Goal: Information Seeking & Learning: Learn about a topic

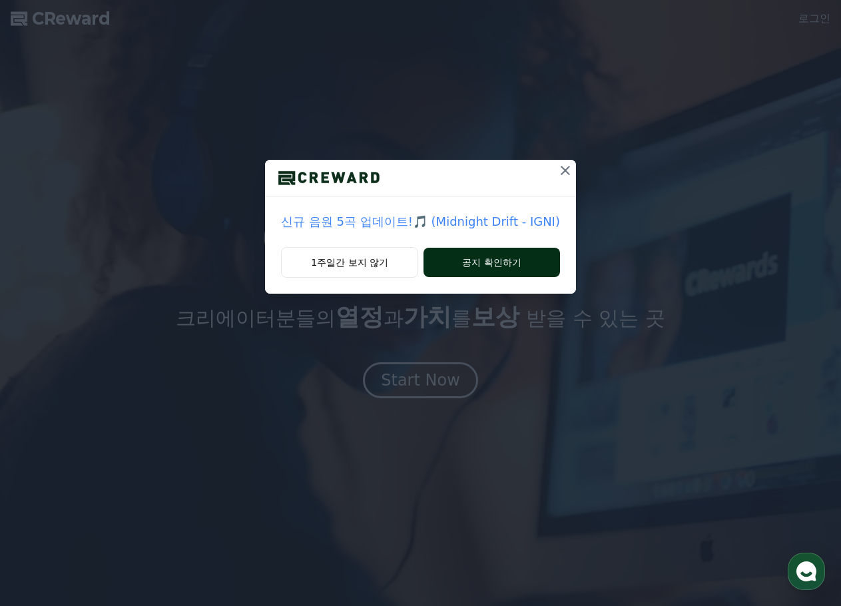
click at [472, 258] on button "공지 확인하기" at bounding box center [492, 262] width 137 height 29
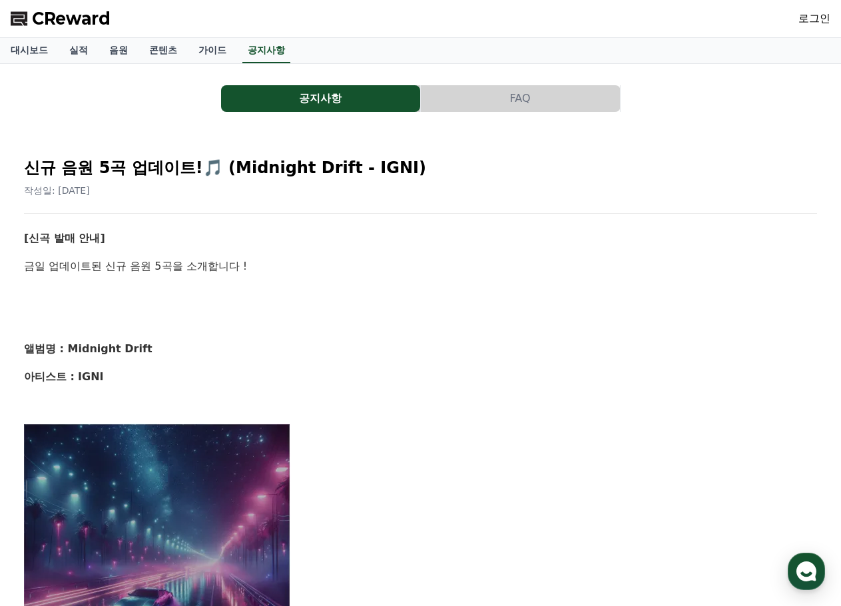
click at [358, 109] on button "공지사항" at bounding box center [320, 98] width 199 height 27
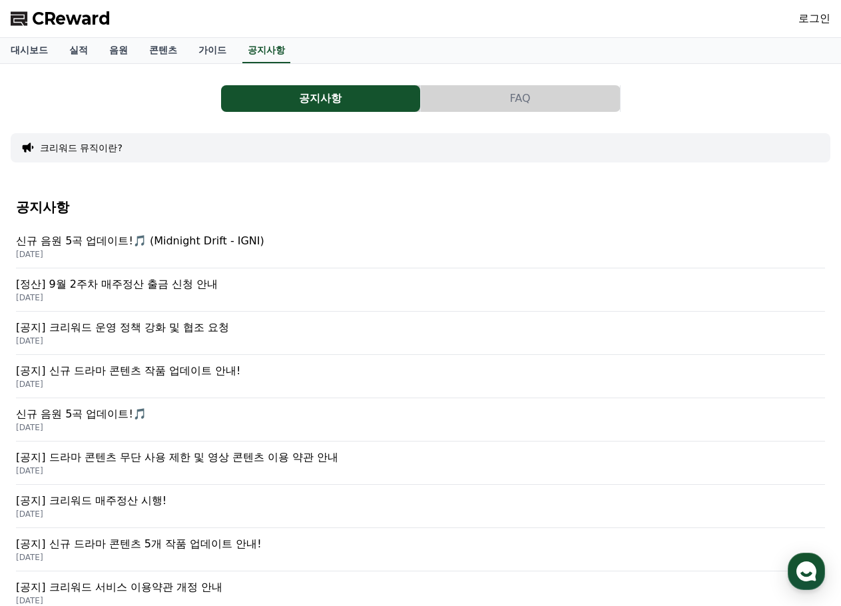
click at [171, 322] on p "[공지] 크리워드 운영 정책 강화 및 협조 요청" at bounding box center [420, 328] width 809 height 16
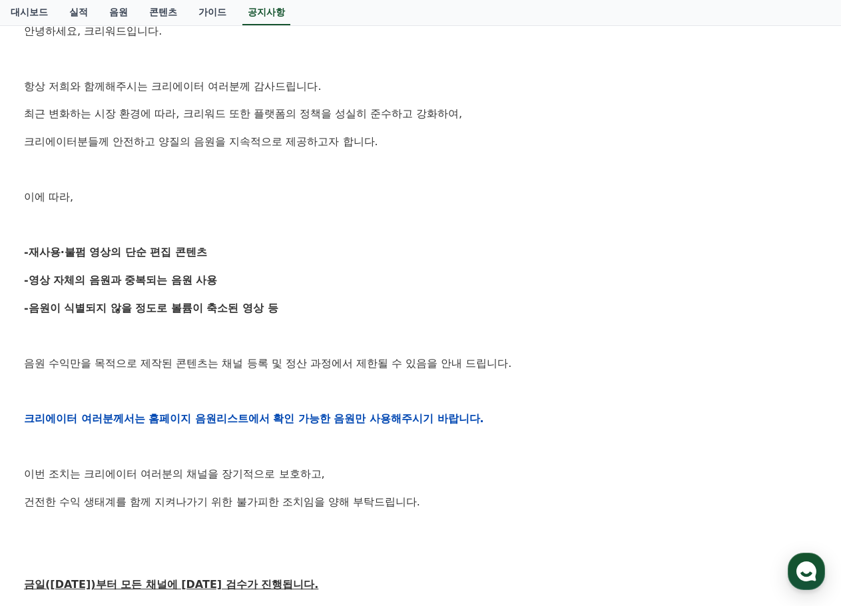
scroll to position [169, 0]
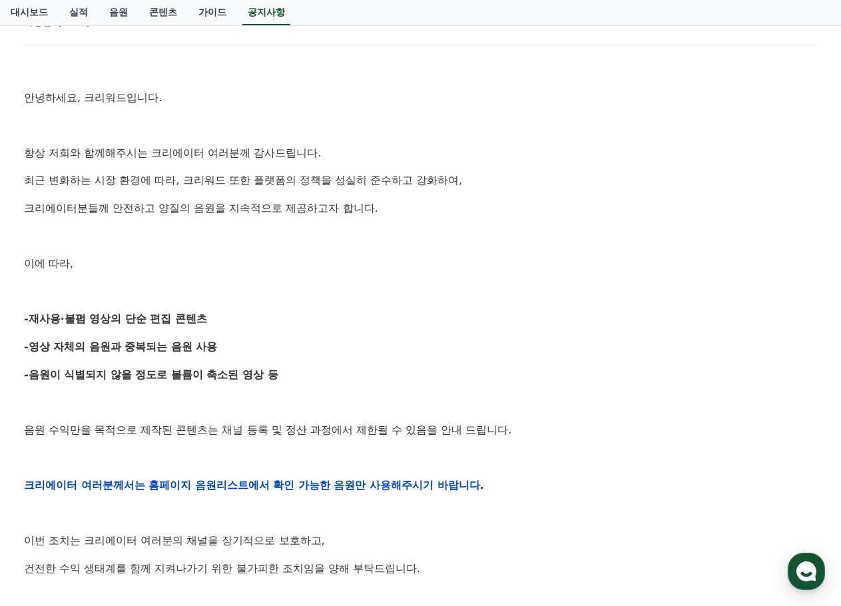
click at [575, 340] on p "-영상 자체의 음원과 중복되는 음원 사용" at bounding box center [420, 346] width 793 height 17
